Goal: Information Seeking & Learning: Learn about a topic

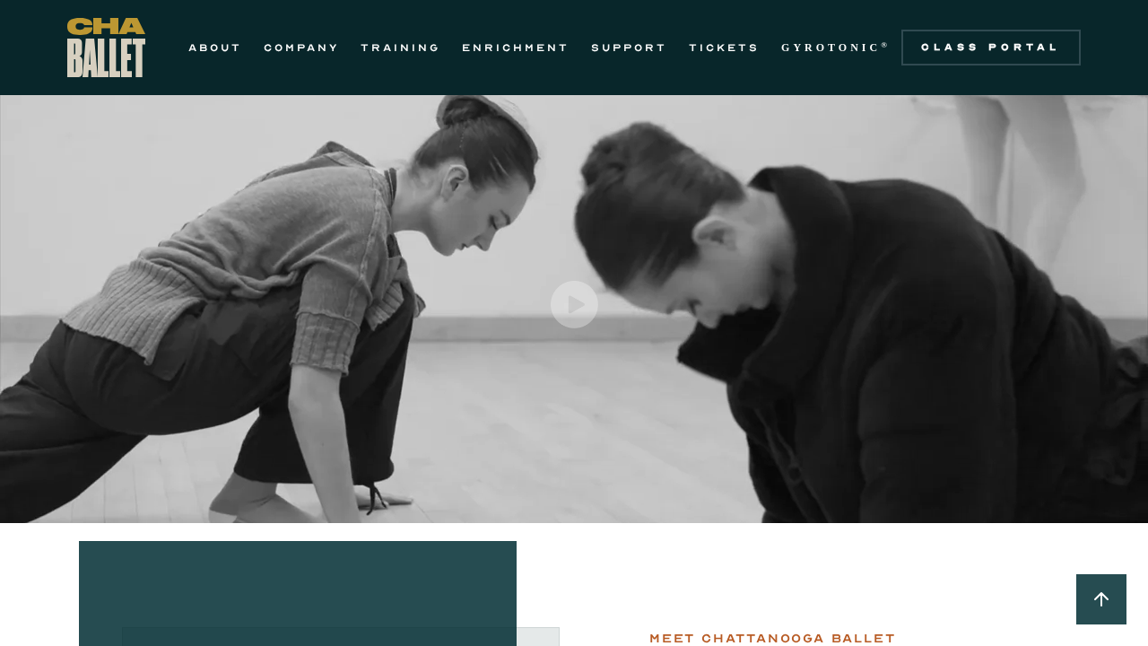
scroll to position [18, 0]
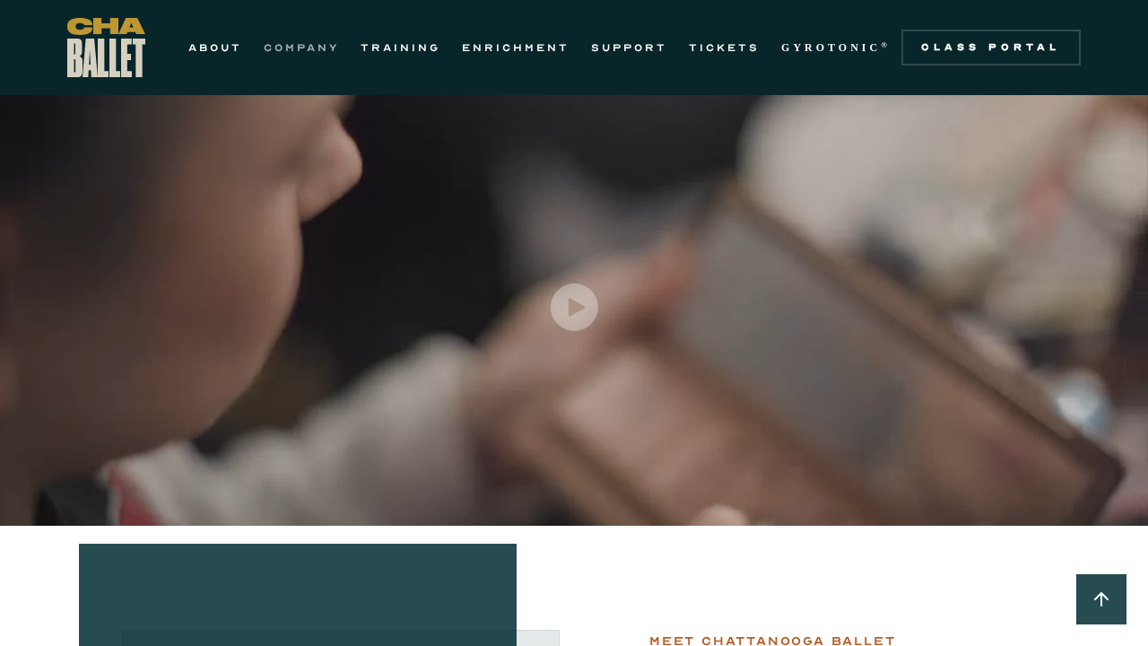
click at [311, 39] on link "COMPANY" at bounding box center [301, 48] width 75 height 22
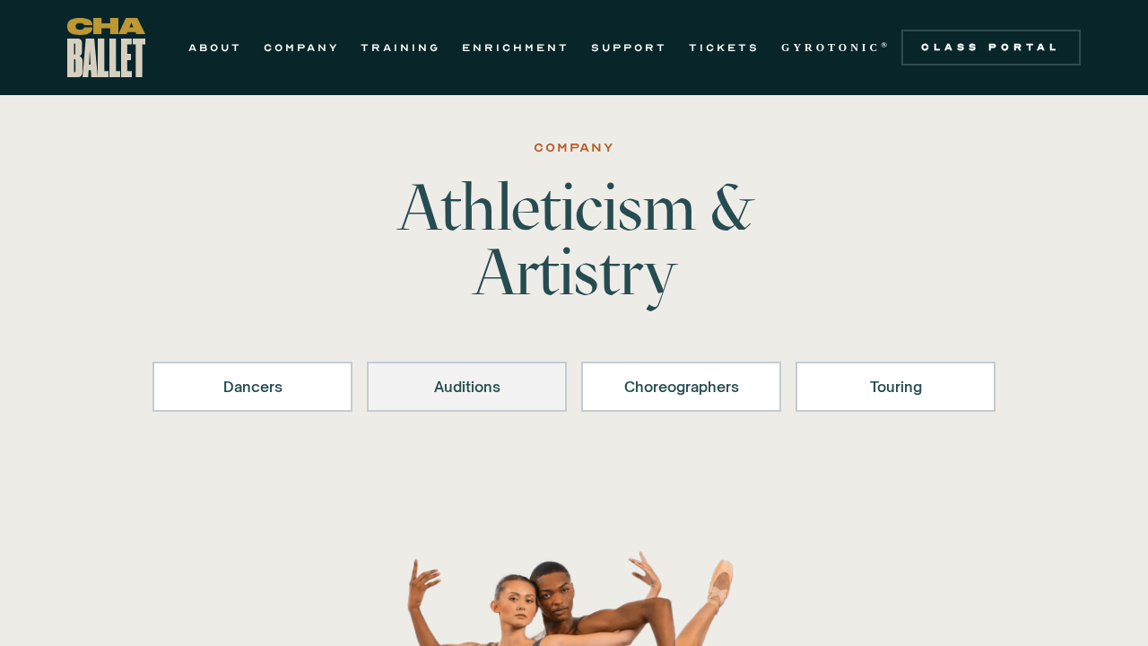
click at [422, 396] on div "Auditions" at bounding box center [466, 387] width 153 height 22
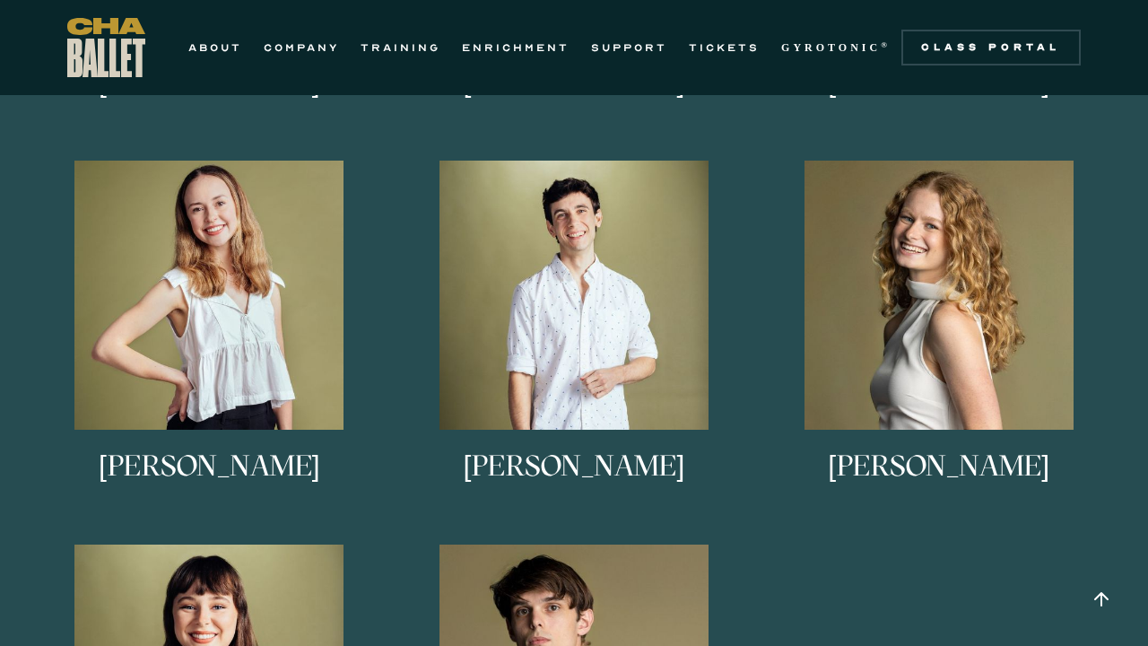
scroll to position [1526, 0]
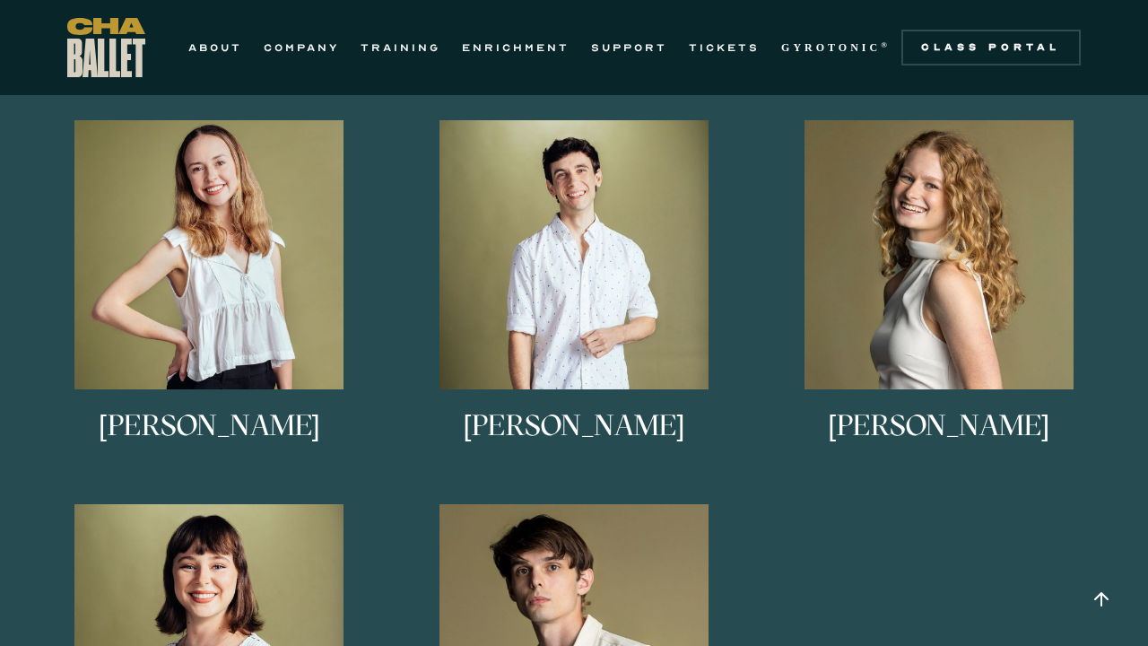
click at [954, 220] on div "[PERSON_NAME] [PERSON_NAME] is from [GEOGRAPHIC_DATA], [US_STATE]. She studied …" at bounding box center [938, 312] width 365 height 384
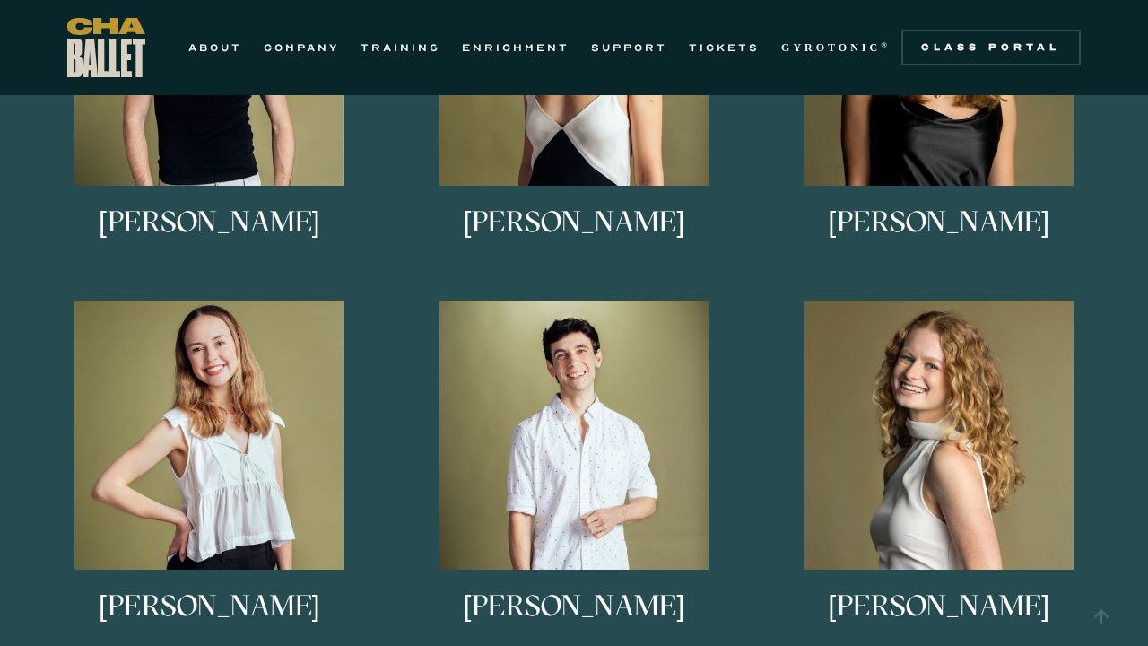
scroll to position [1204, 0]
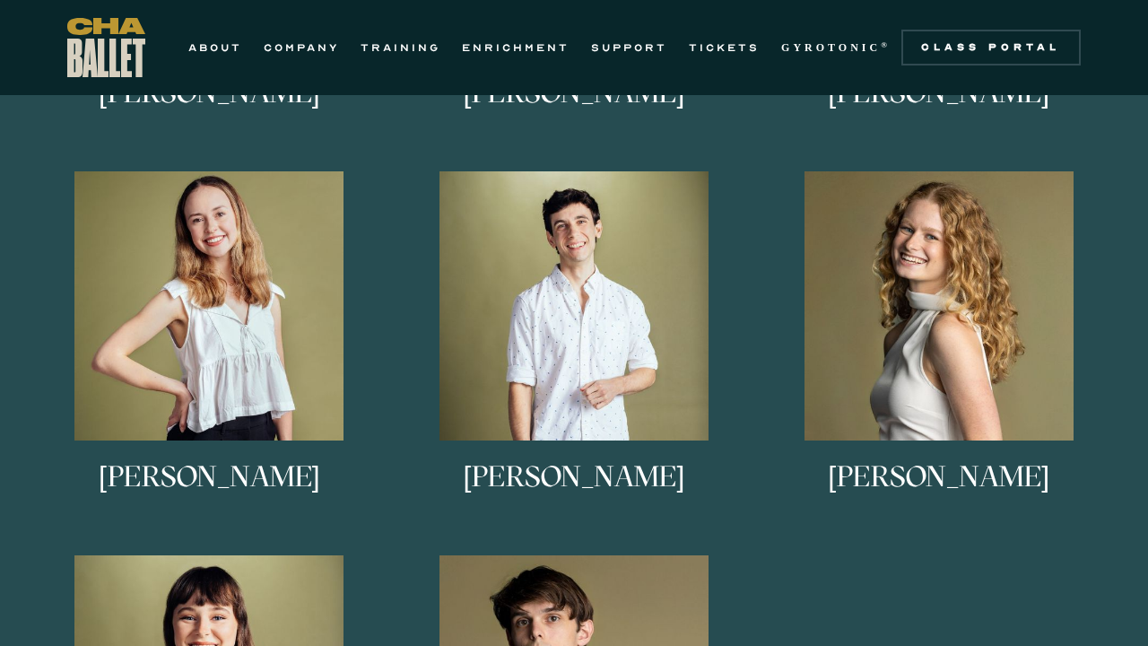
scroll to position [1478, 0]
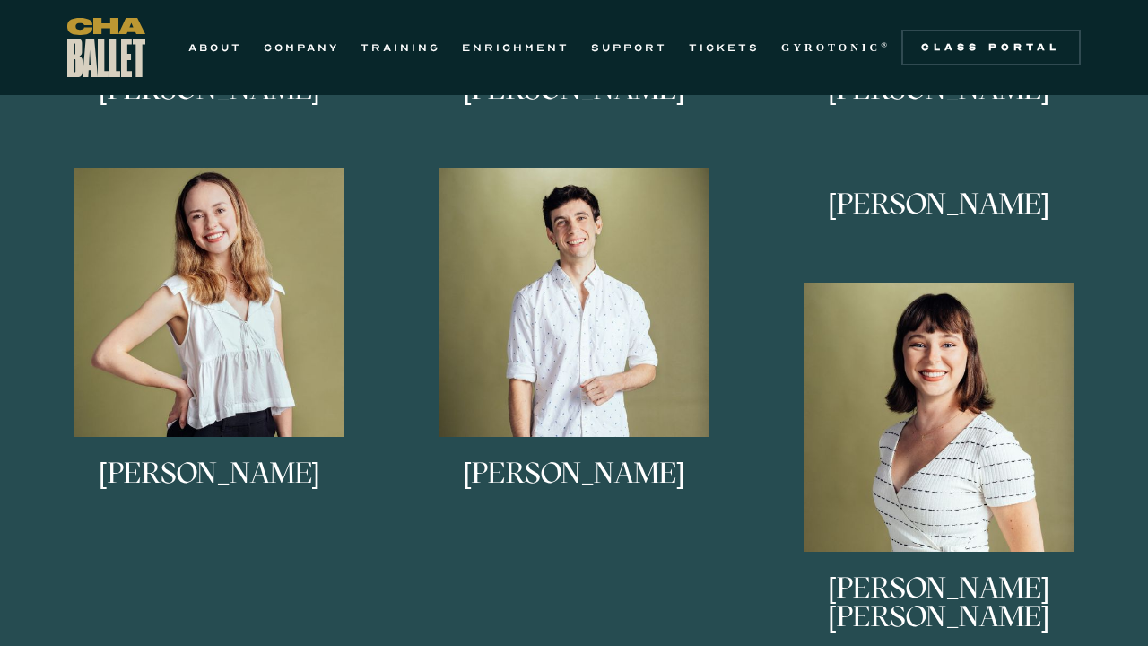
click at [897, 317] on div "Eli Diersing Eli Diersing is originally from Bloomington, Indiana. He studied a…" at bounding box center [574, 417] width 1094 height 1266
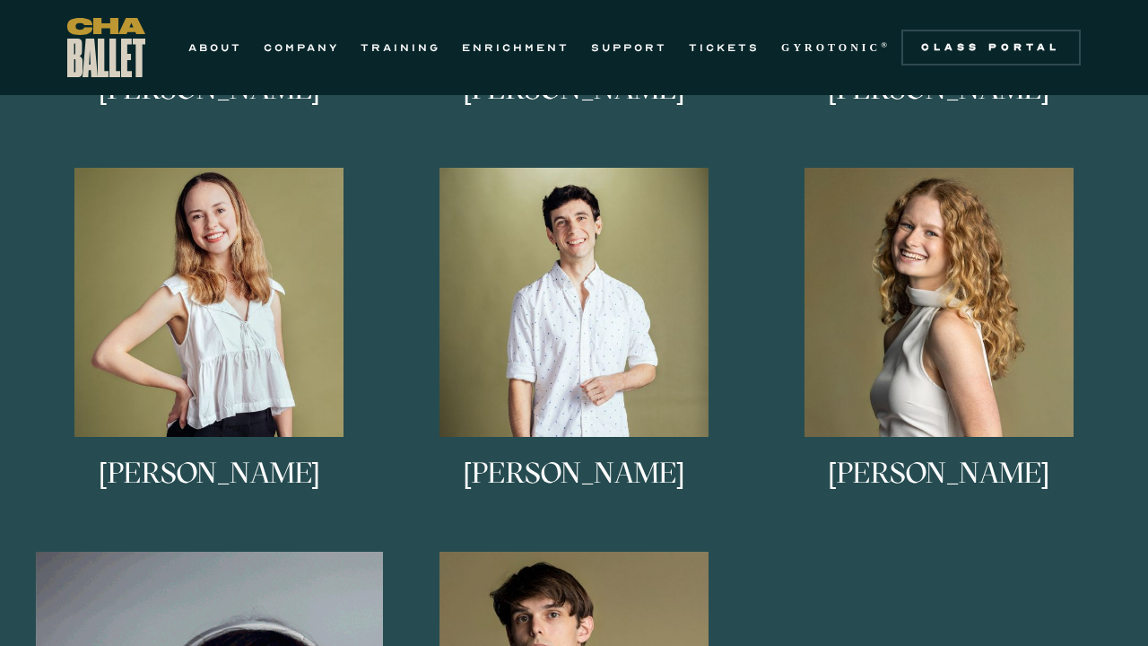
click at [897, 317] on img at bounding box center [938, 302] width 269 height 269
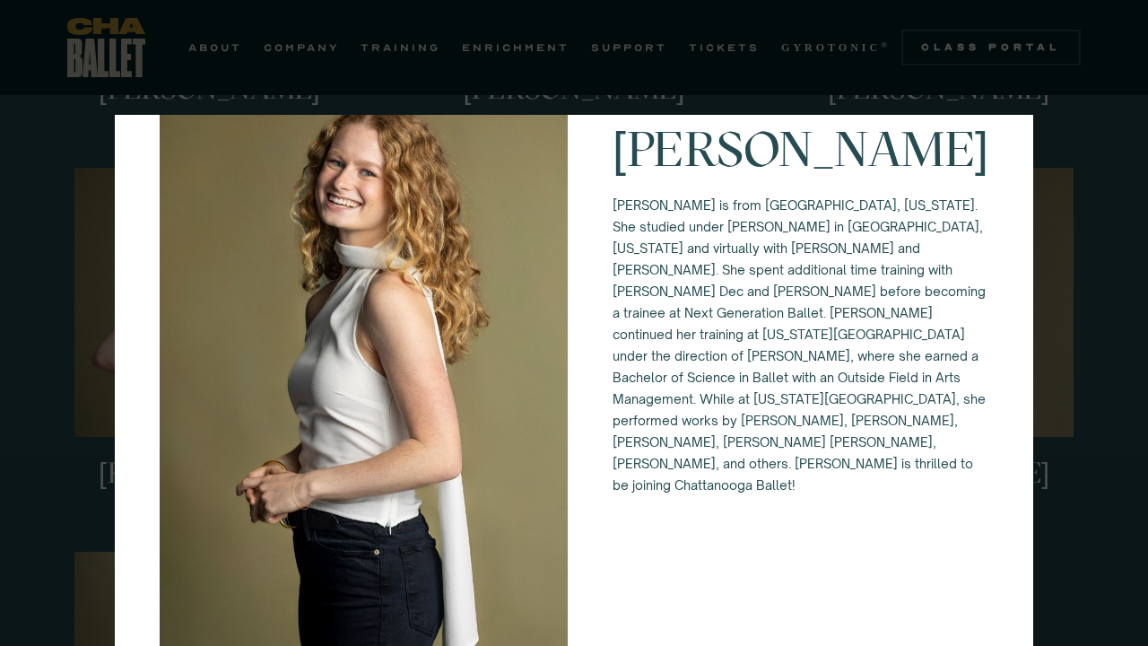
scroll to position [69, 0]
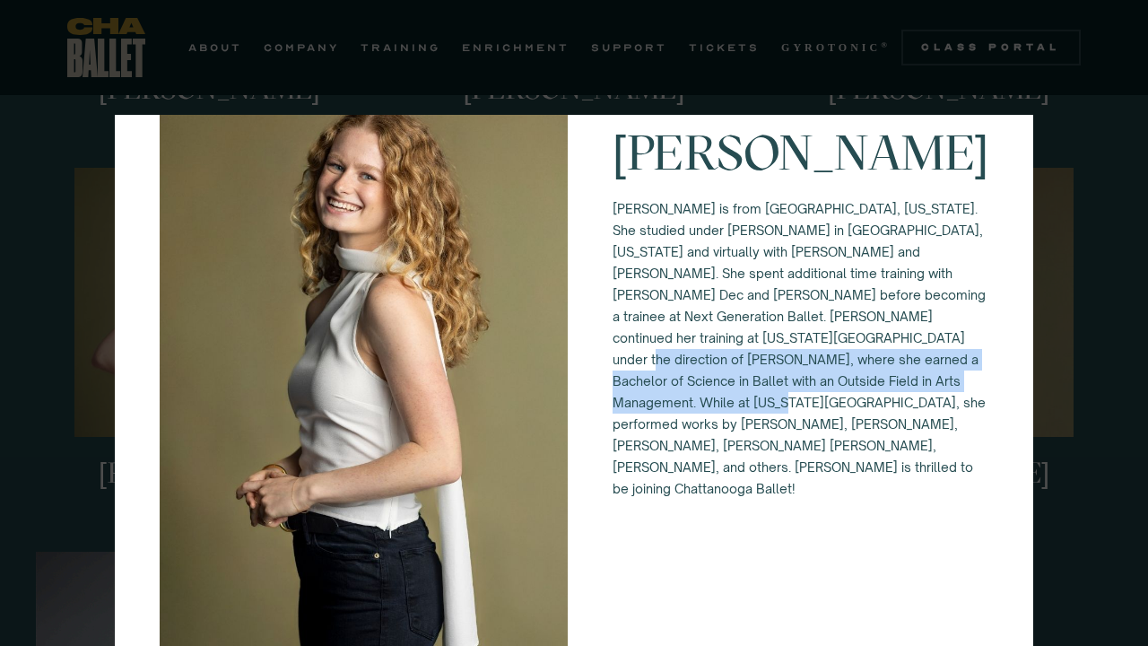
drag, startPoint x: 672, startPoint y: 354, endPoint x: 870, endPoint y: 394, distance: 202.2
click at [874, 398] on p "Lucy Sheppard is from Columbus, Georgia. She studied under Alice Sheridan in Ma…" at bounding box center [800, 348] width 376 height 301
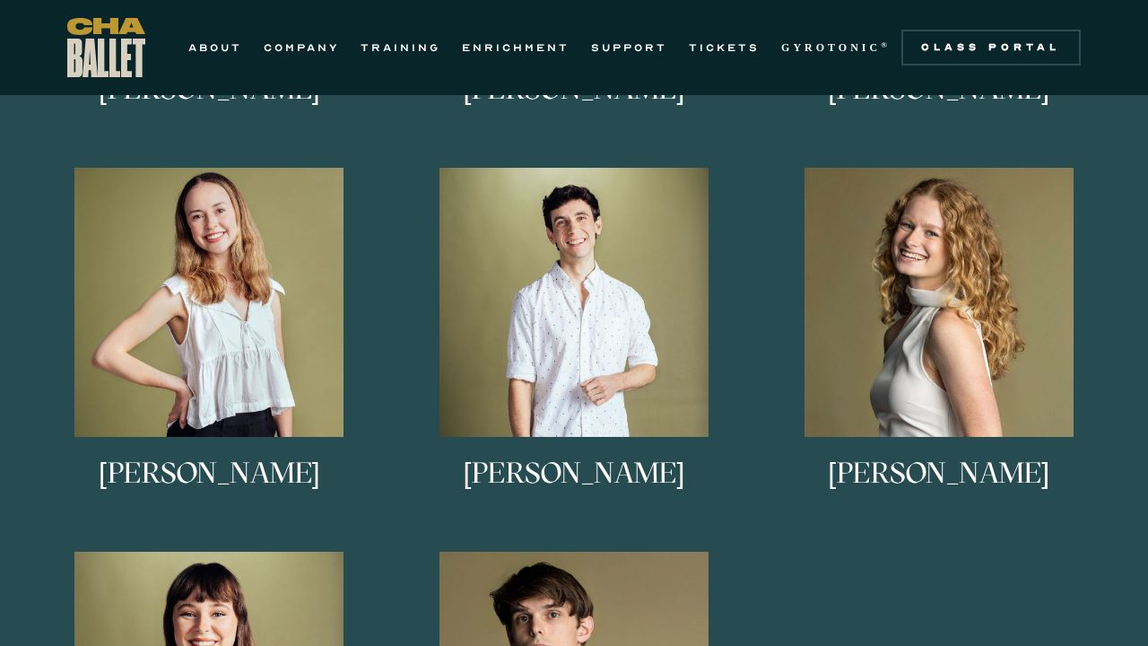
click at [780, 353] on link "Lucy Sheppard Lucy Sheppard is from Columbus, Georgia. She studied under Alice …" at bounding box center [938, 346] width 347 height 357
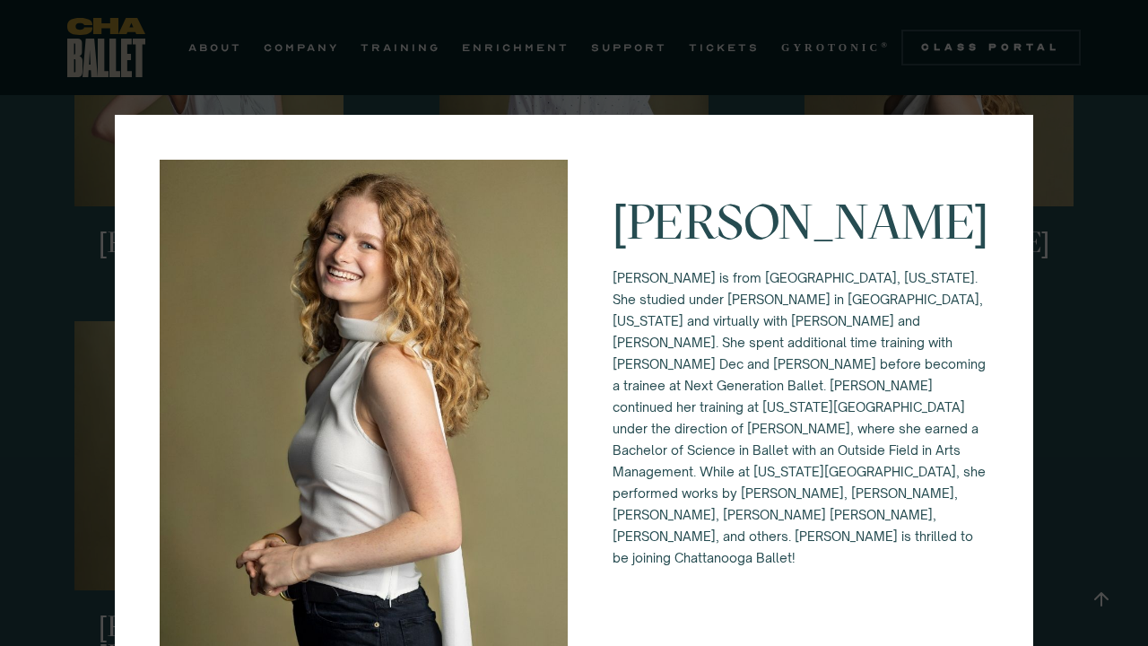
click at [1086, 195] on div "Lucy Sheppard Lucy Sheppard is from Columbus, Georgia. She studied under Alice …" at bounding box center [574, 323] width 1148 height 646
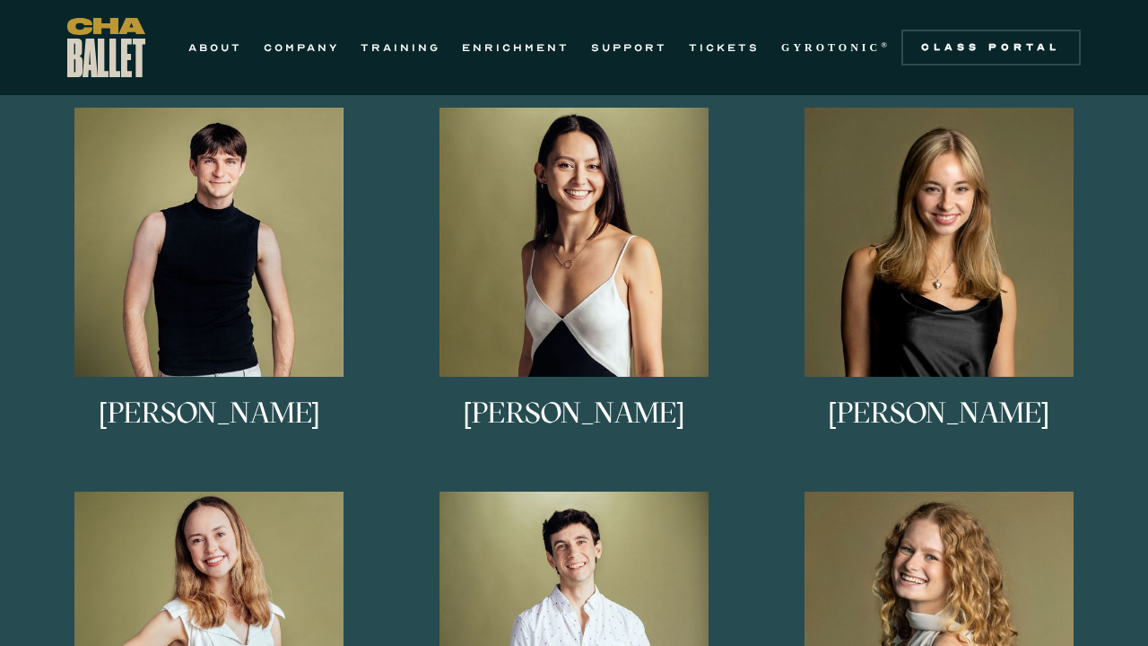
scroll to position [1147, 0]
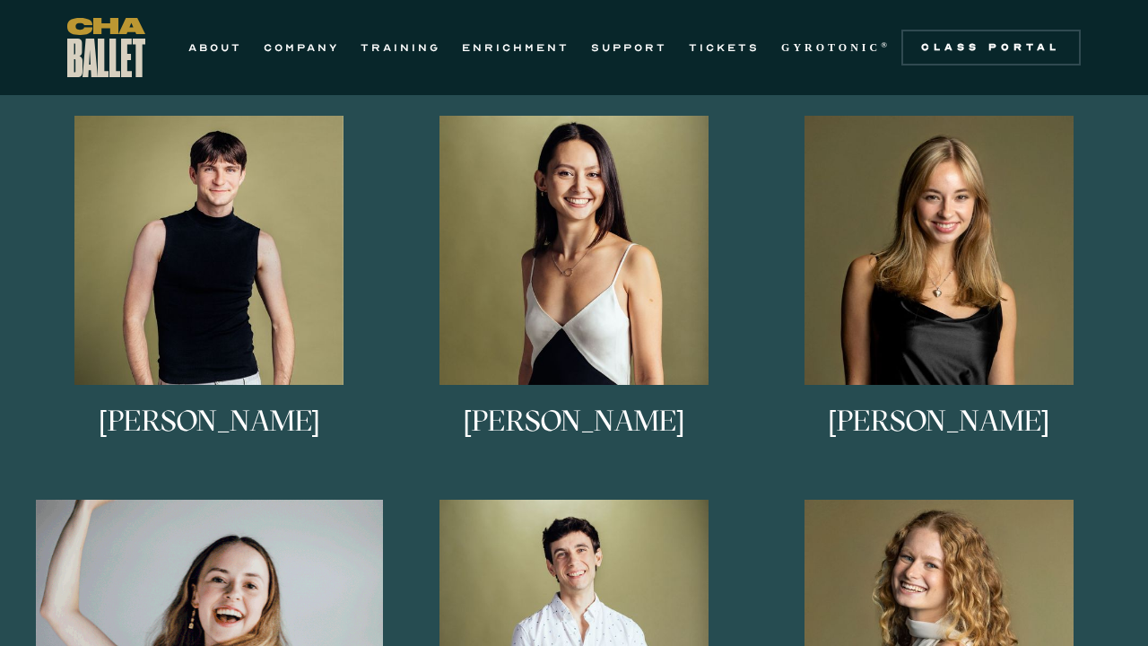
click at [928, 281] on img at bounding box center [938, 250] width 269 height 269
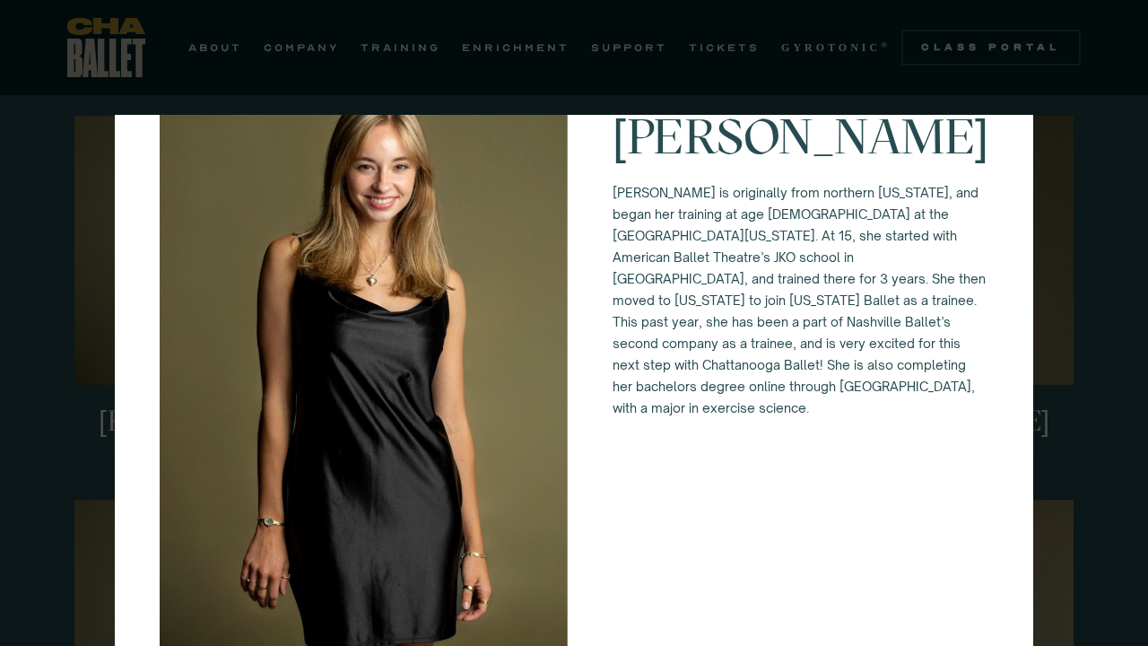
scroll to position [87, 0]
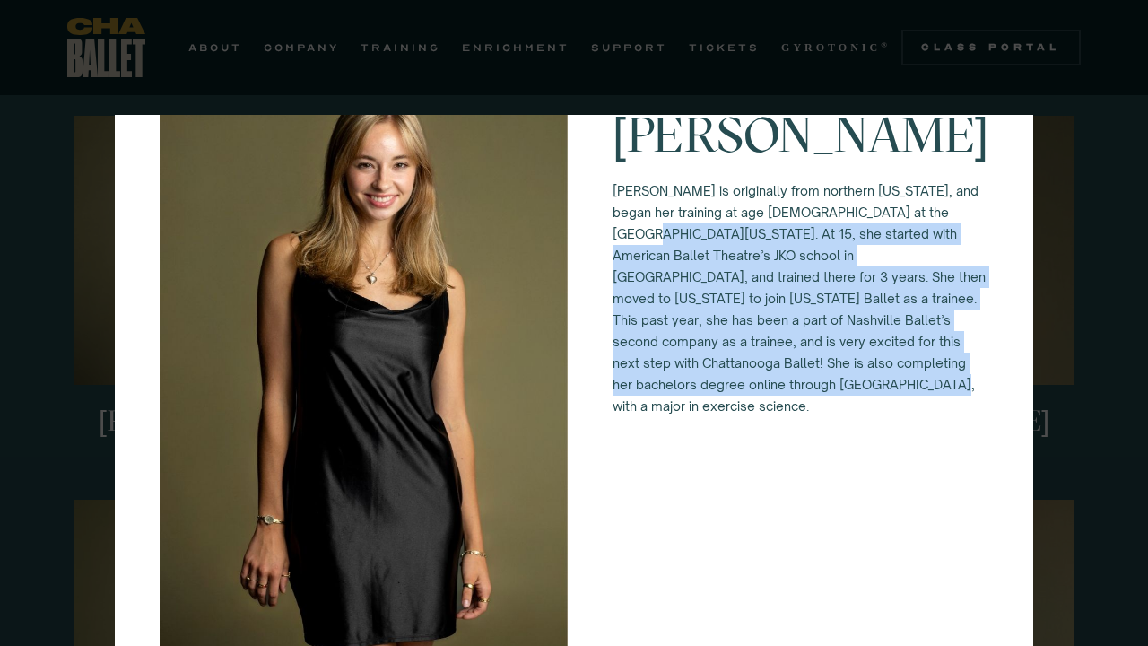
drag, startPoint x: 699, startPoint y: 229, endPoint x: 722, endPoint y: 383, distance: 155.8
click at [726, 386] on p "Anna Anderson is originally from northern Vermont, and began her training at ag…" at bounding box center [800, 298] width 376 height 237
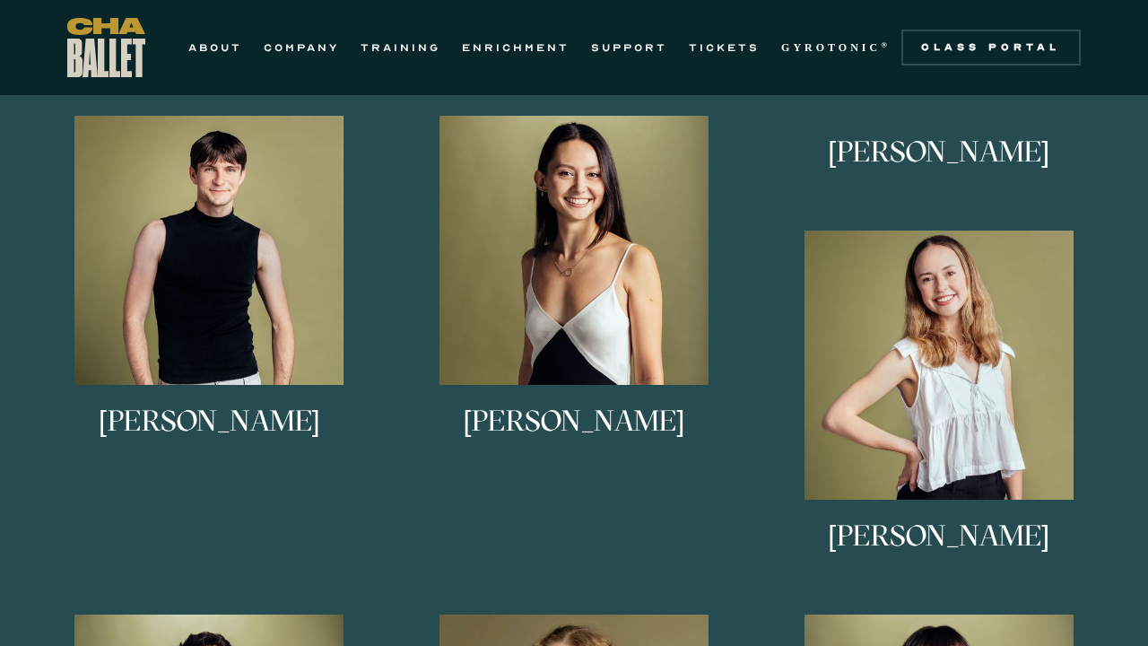
click at [0, 0] on img at bounding box center [0, 0] width 0 height 0
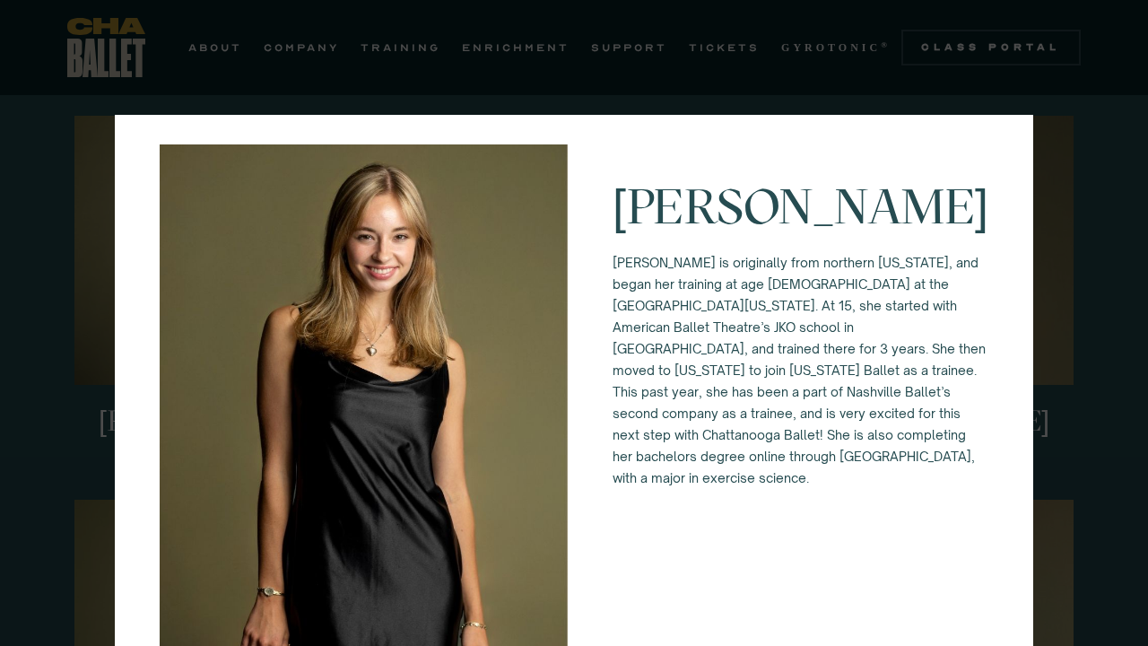
scroll to position [10, 0]
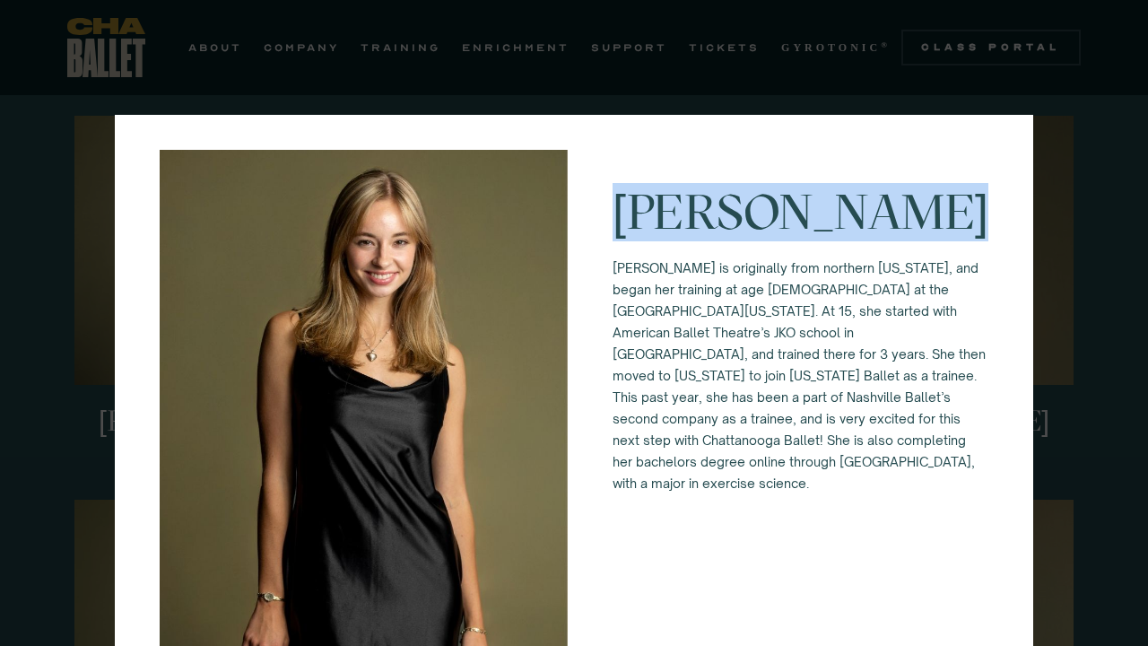
drag, startPoint x: 641, startPoint y: 217, endPoint x: 1012, endPoint y: 253, distance: 372.9
click at [1012, 253] on div "Anna Anderson Anna Anderson is originally from northern Vermont, and began her …" at bounding box center [574, 455] width 918 height 701
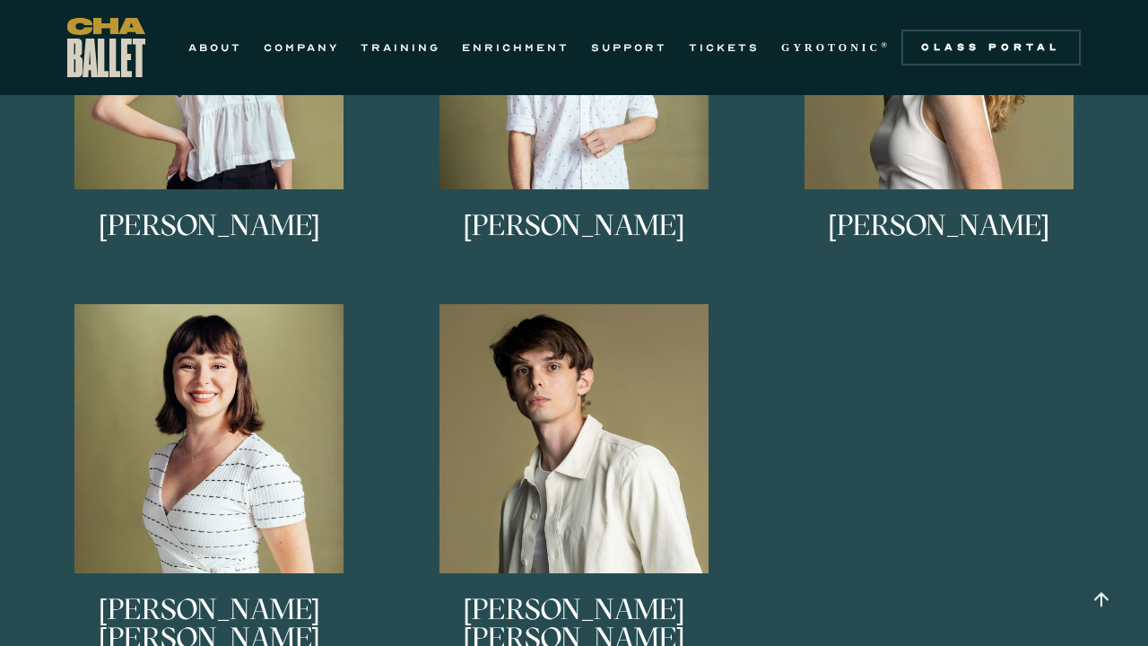
scroll to position [1700, 0]
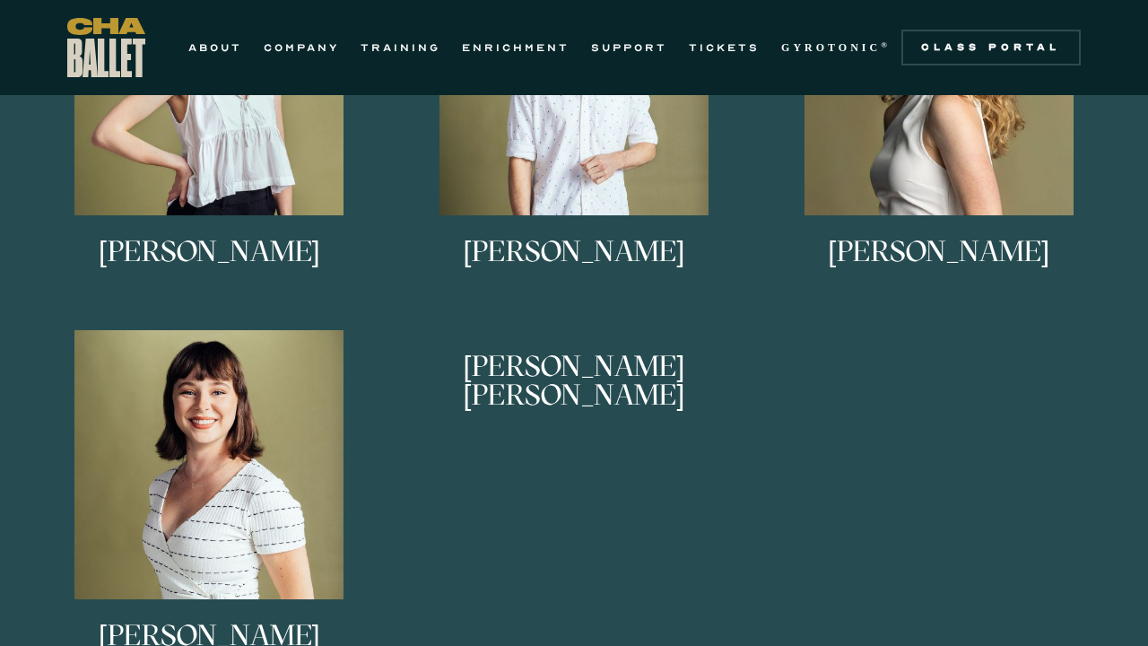
click at [593, 480] on div "Eli Diersing Eli Diersing is originally from Bloomington, Indiana. He studied a…" at bounding box center [574, 137] width 1094 height 1151
click at [566, 465] on div "Eli Diersing Eli Diersing is originally from Bloomington, Indiana. He studied a…" at bounding box center [574, 137] width 1094 height 1151
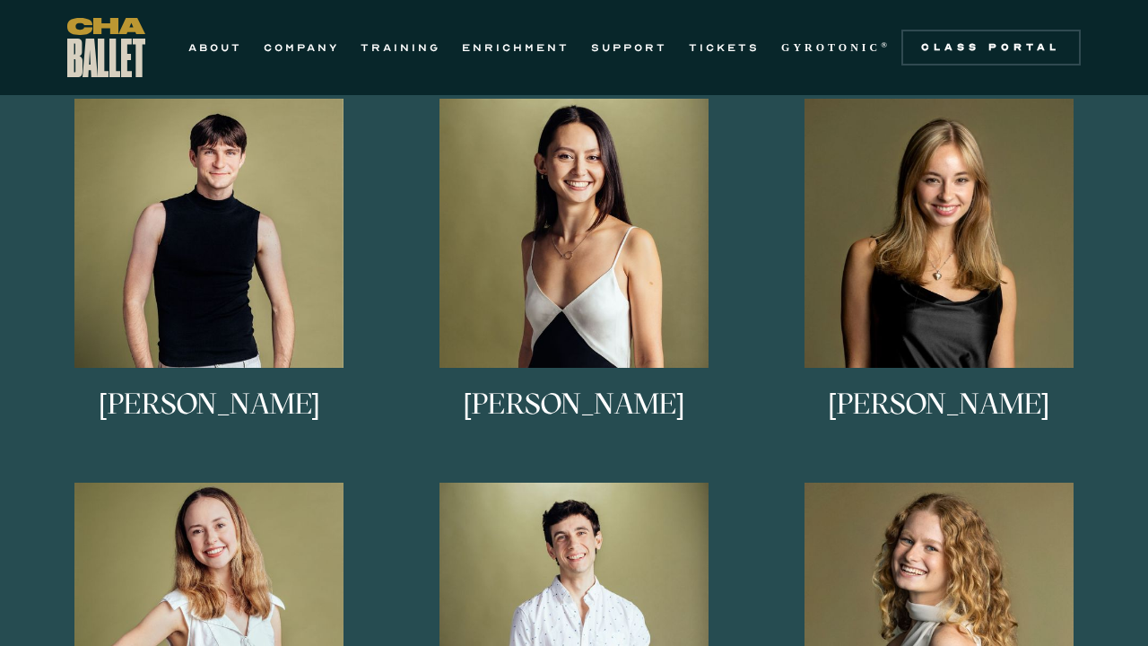
scroll to position [1172, 0]
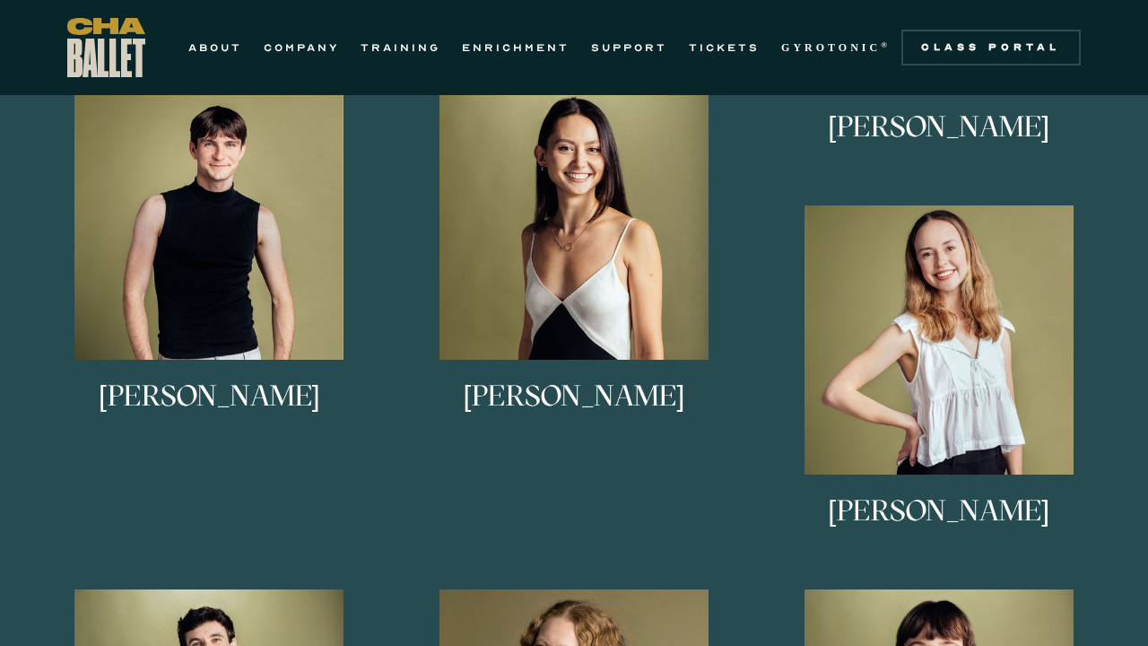
click at [0, 0] on img at bounding box center [0, 0] width 0 height 0
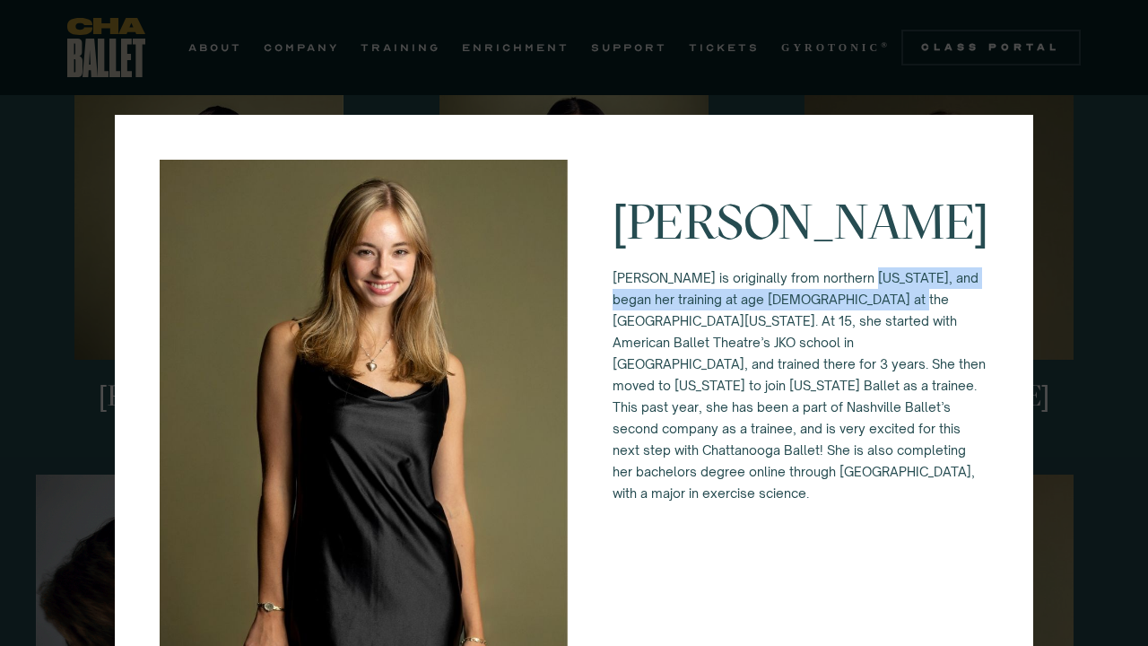
drag, startPoint x: 900, startPoint y: 277, endPoint x: 940, endPoint y: 292, distance: 42.3
click at [943, 293] on p "Anna Anderson is originally from northern Vermont, and began her training at ag…" at bounding box center [800, 385] width 376 height 237
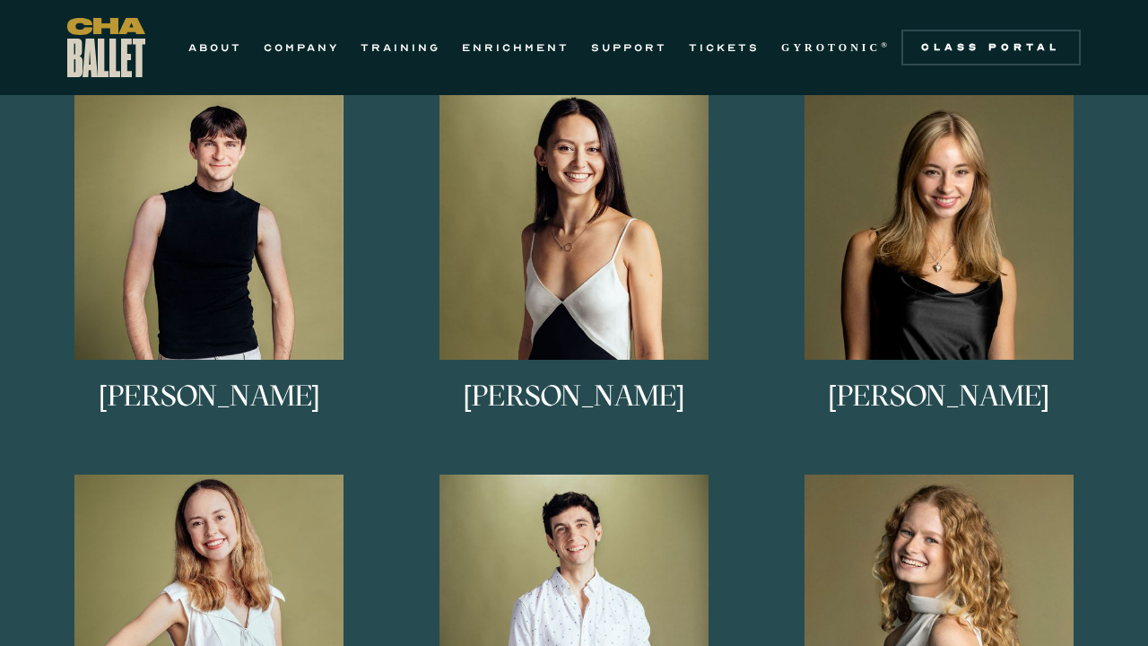
click at [1113, 288] on div "Anna Anderson Anna Anderson is originally from northern Vermont, and began her …" at bounding box center [938, 283] width 365 height 384
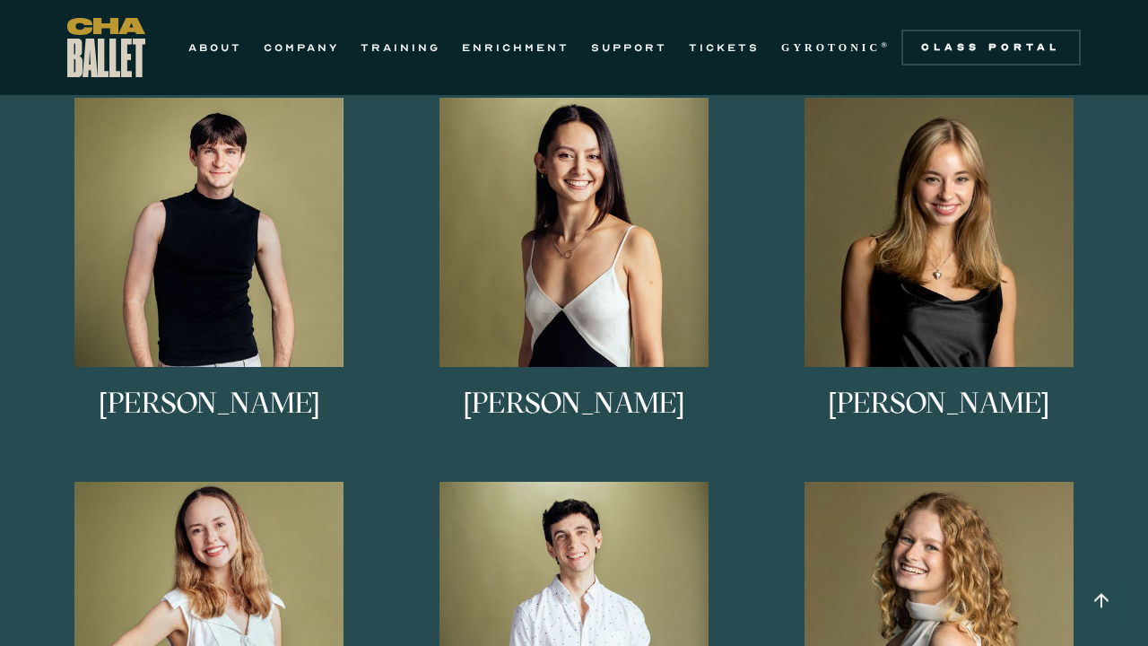
scroll to position [1162, 0]
